Goal: Find specific page/section: Find specific page/section

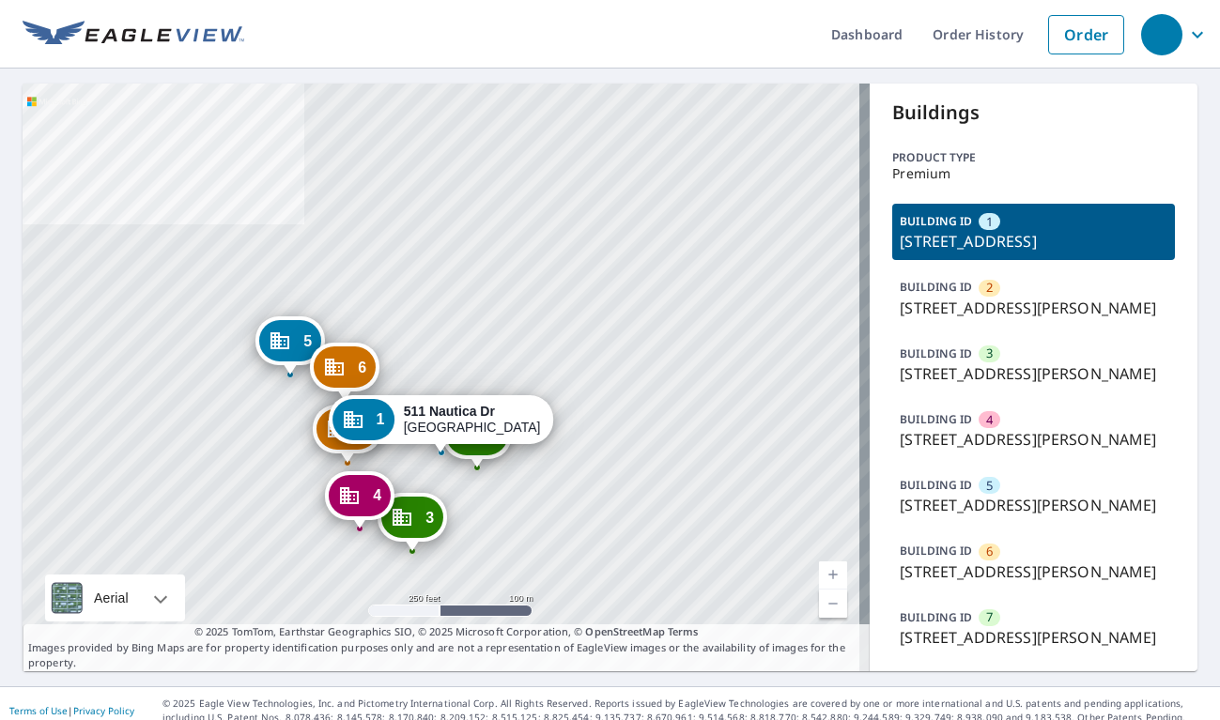
click at [975, 319] on p "[STREET_ADDRESS][PERSON_NAME]" at bounding box center [1034, 308] width 268 height 23
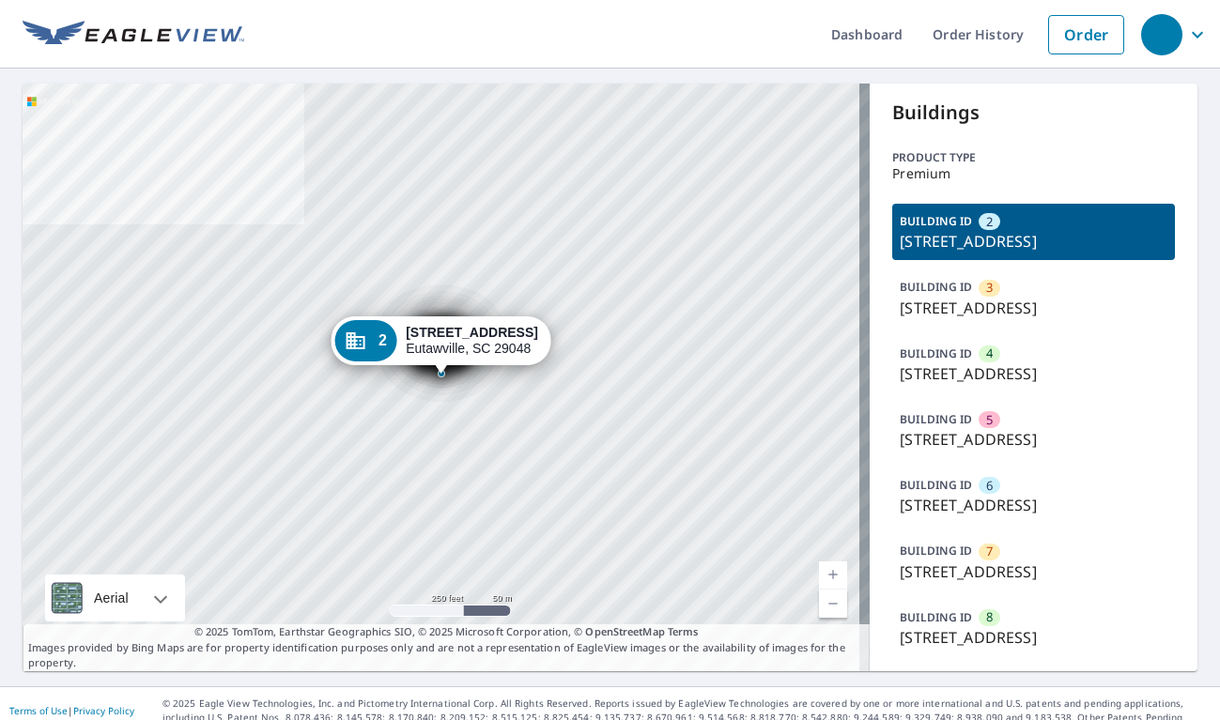
click at [986, 224] on span "2" at bounding box center [989, 222] width 7 height 18
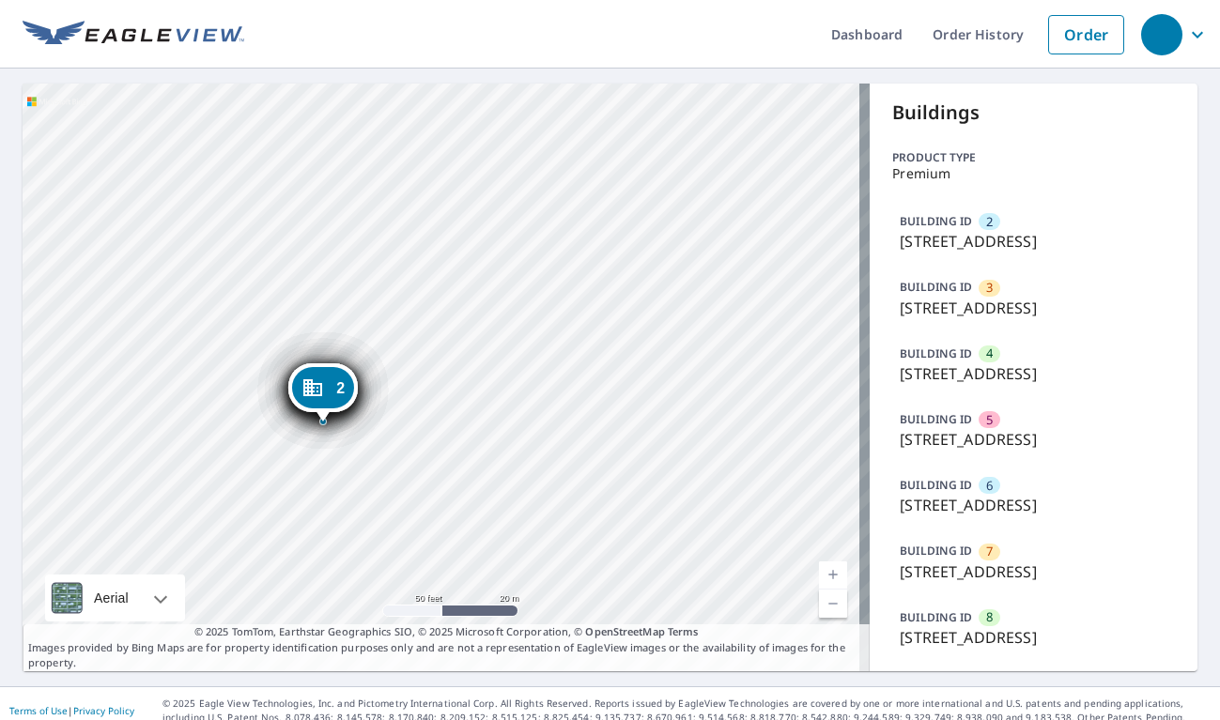
click at [992, 294] on div "BUILDING ID 3 321 Second St, Eutawville, SC, 29048" at bounding box center [1033, 297] width 283 height 56
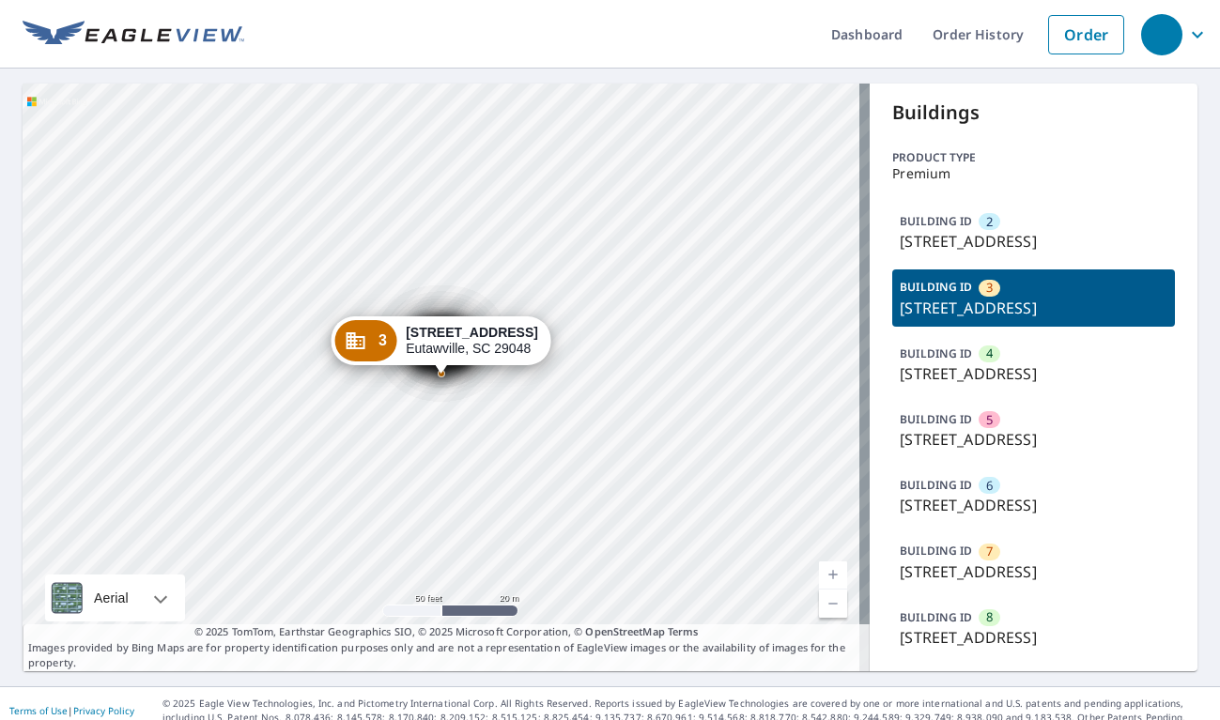
click at [962, 230] on p "321 Second St, Eutawville, SC, 29048" at bounding box center [1034, 241] width 268 height 23
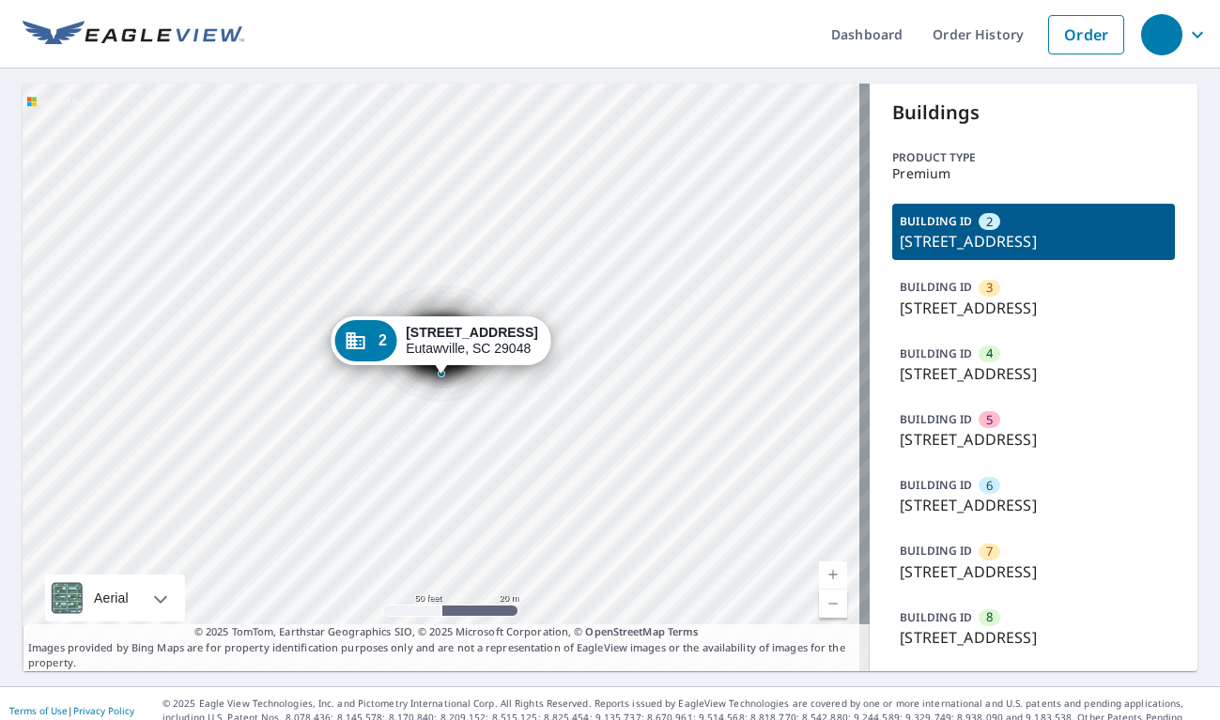
click at [975, 301] on p "321 Second St, Eutawville, SC, 29048" at bounding box center [1034, 308] width 268 height 23
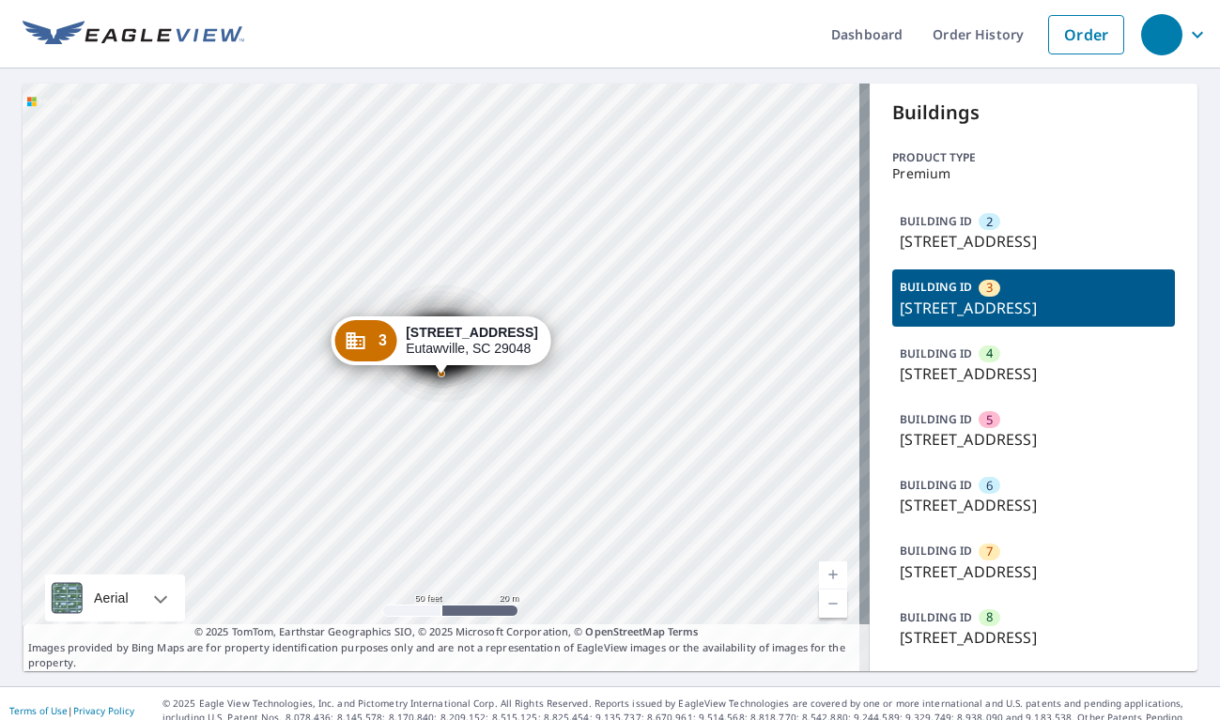
click at [986, 356] on span "4" at bounding box center [989, 354] width 7 height 18
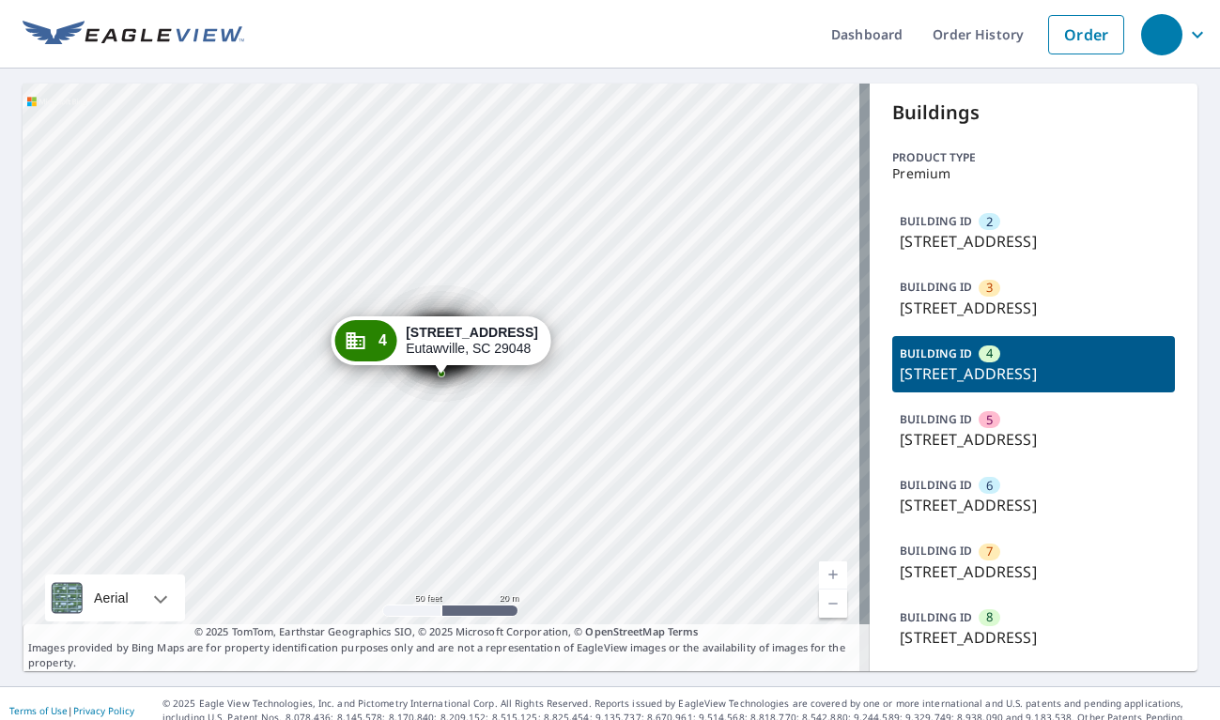
click at [969, 428] on p "321 Second St, Eutawville, SC, 29048" at bounding box center [1034, 439] width 268 height 23
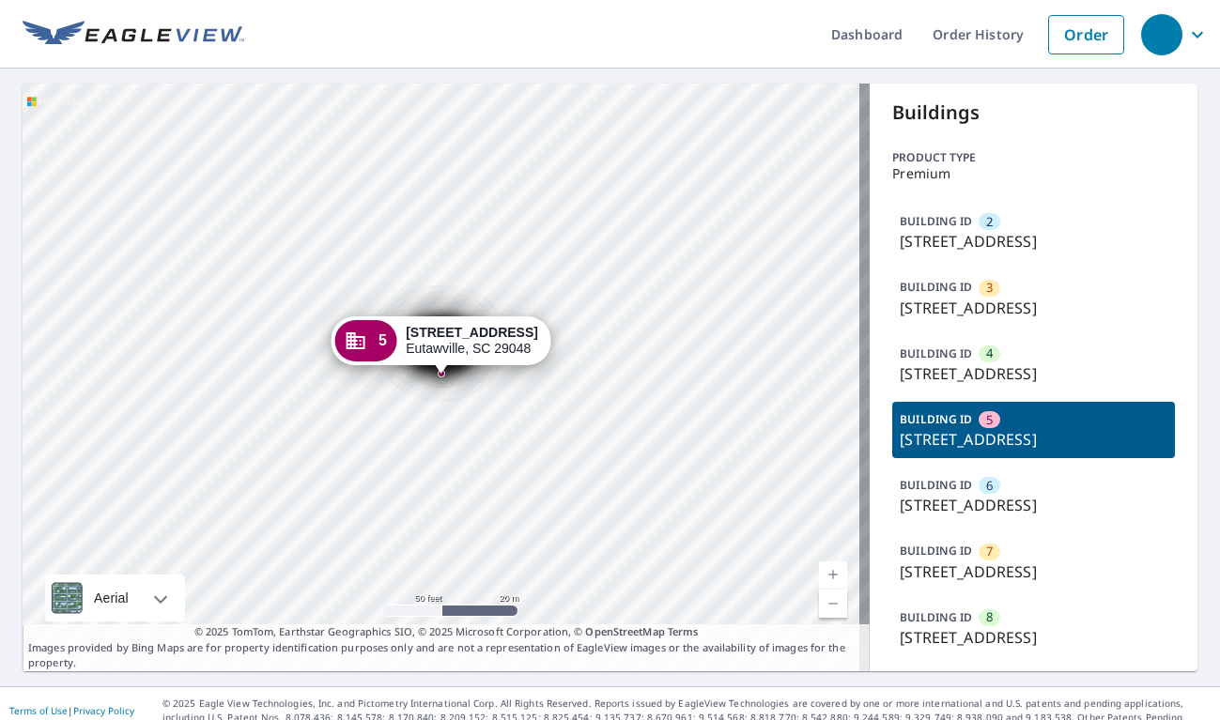
click at [969, 473] on div "BUILDING ID 6 321 Second St, Eutawville, SC, 29048" at bounding box center [1033, 496] width 283 height 56
